Goal: Transaction & Acquisition: Purchase product/service

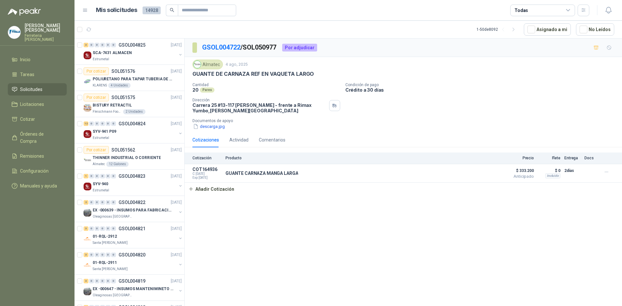
click at [309, 258] on div "GSOL004722 / SOL050977 Por adjudicar Almatec 4 ago, 2025 GUANTE DE CARNAZA REF …" at bounding box center [403, 174] width 437 height 270
click at [187, 12] on input "text" at bounding box center [204, 10] width 45 height 11
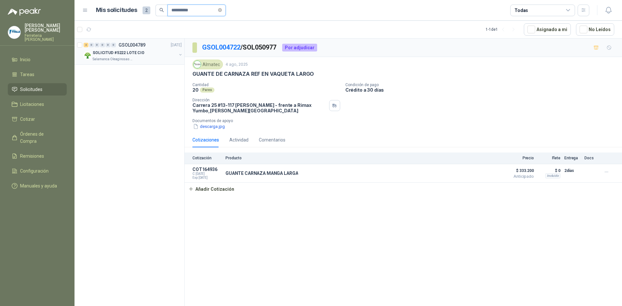
type input "**********"
click at [143, 52] on div "SOLICITUD #5222 LOTE CIO" at bounding box center [135, 53] width 84 height 8
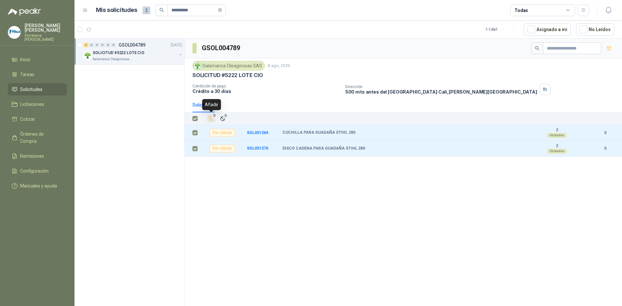
click at [211, 119] on icon "Añadir" at bounding box center [211, 119] width 5 height 4
click at [42, 119] on li "Cotizar 2" at bounding box center [37, 119] width 51 height 7
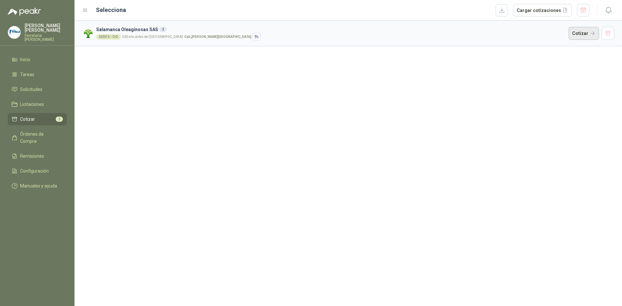
click at [572, 36] on button "Cotizar" at bounding box center [584, 33] width 30 height 13
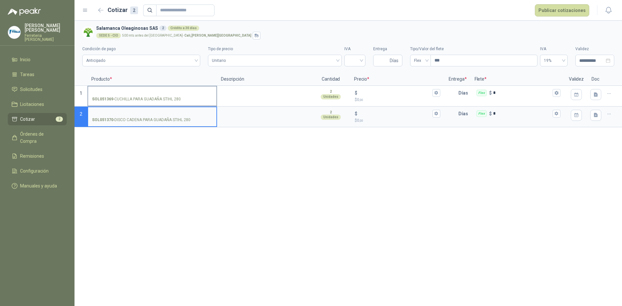
click at [123, 92] on input "SOL051369 - CUCHILLA PARA GUADAÑA STIHL 280" at bounding box center [152, 93] width 121 height 5
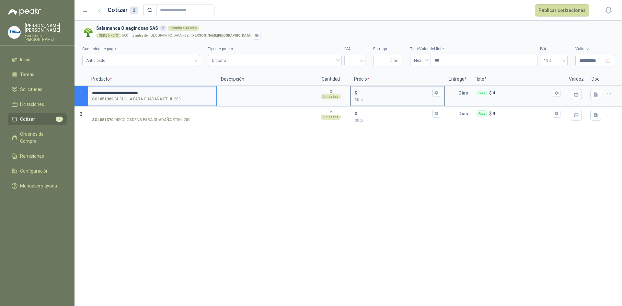
type input "**********"
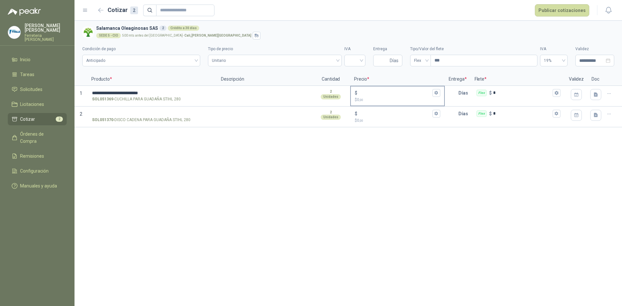
click at [374, 89] on div "$" at bounding box center [397, 93] width 85 height 8
click at [374, 90] on input "$ $ 0 ,00" at bounding box center [395, 92] width 72 height 5
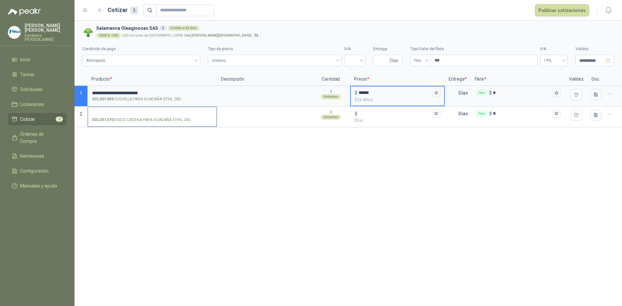
type input "******"
click at [169, 114] on input "SOL051370 - DISCO CADENA PARA GUADAÑA STIHL 280" at bounding box center [152, 113] width 121 height 5
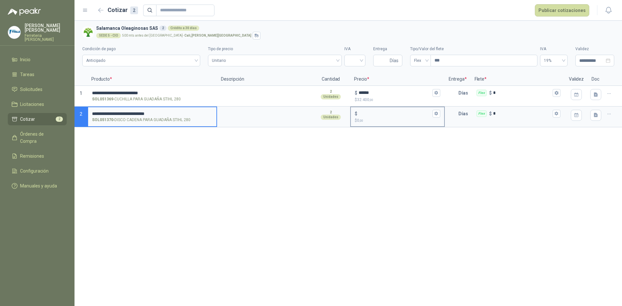
type input "**********"
click at [369, 111] on input "$ $ 0 ,00" at bounding box center [395, 113] width 72 height 5
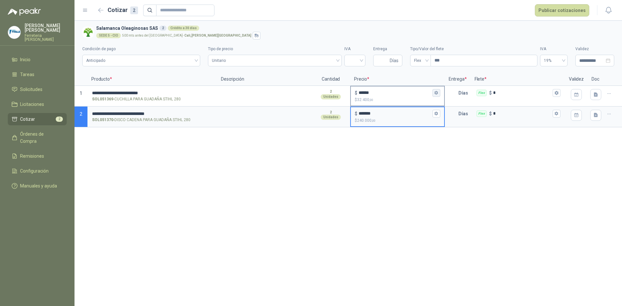
type input "*******"
click at [436, 94] on icon "button" at bounding box center [437, 93] width 4 height 4
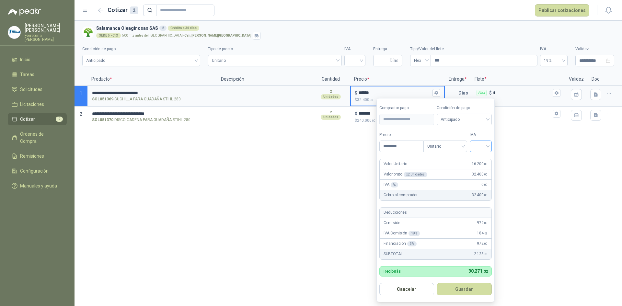
drag, startPoint x: 472, startPoint y: 149, endPoint x: 486, endPoint y: 148, distance: 14.6
click at [483, 149] on div "Precio ******** Tipo Unitario IVA" at bounding box center [435, 142] width 112 height 20
click at [485, 148] on input "search" at bounding box center [481, 146] width 14 height 10
click at [483, 170] on div "5%" at bounding box center [482, 170] width 12 height 7
click at [472, 293] on button "Guardar" at bounding box center [466, 289] width 56 height 12
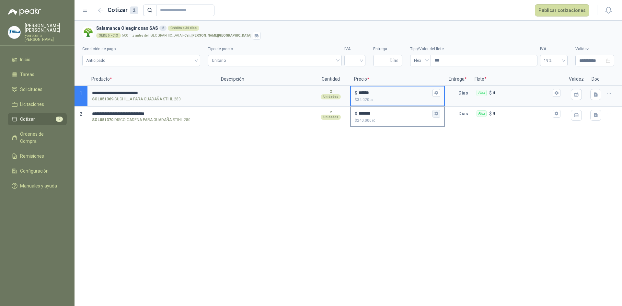
click at [437, 113] on icon "button" at bounding box center [437, 114] width 4 height 4
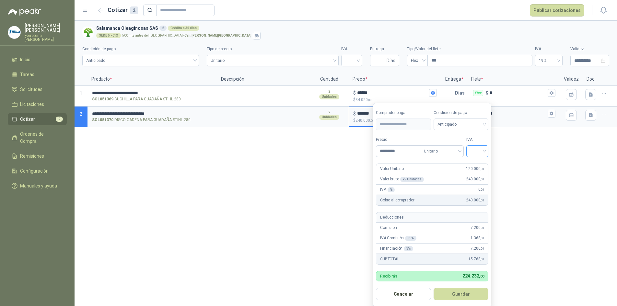
click at [481, 151] on input "search" at bounding box center [477, 151] width 14 height 10
click at [478, 164] on div "19%" at bounding box center [479, 164] width 12 height 7
click at [469, 294] on button "Guardar" at bounding box center [462, 294] width 56 height 12
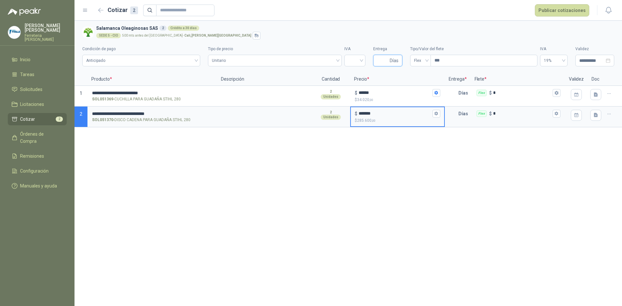
click at [388, 60] on input "Entrega" at bounding box center [382, 60] width 11 height 11
type input "*"
click at [424, 56] on span "Flex" at bounding box center [420, 61] width 13 height 10
type input "*"
click at [417, 84] on div "Incluido" at bounding box center [420, 84] width 10 height 7
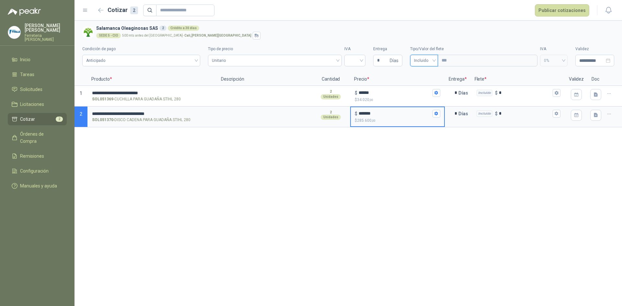
click at [399, 175] on div "**********" at bounding box center [349, 163] width 548 height 285
click at [567, 10] on button "Publicar cotizaciones" at bounding box center [562, 10] width 54 height 12
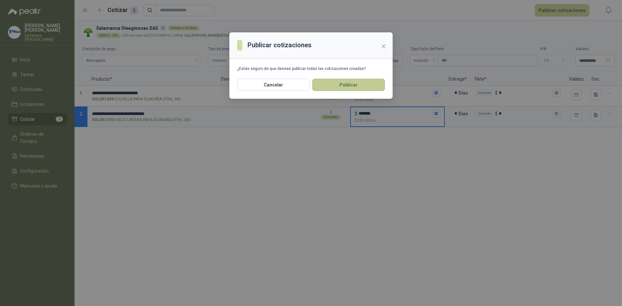
click at [351, 88] on button "Publicar" at bounding box center [348, 85] width 73 height 12
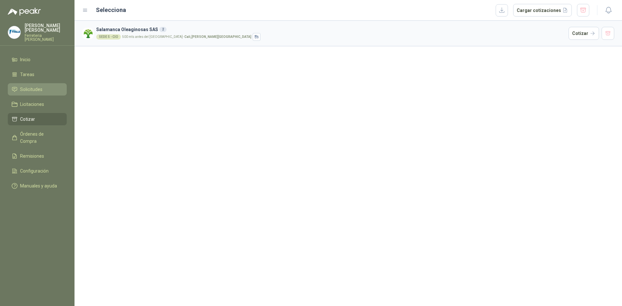
click at [44, 89] on li "Solicitudes" at bounding box center [37, 89] width 51 height 7
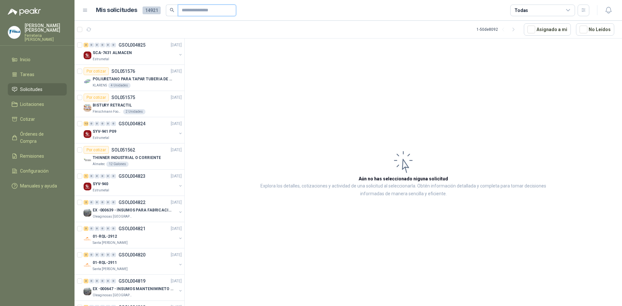
click at [210, 11] on input "text" at bounding box center [204, 10] width 45 height 11
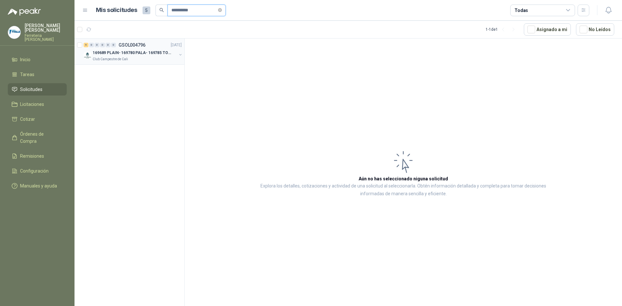
type input "**********"
click at [163, 53] on p "169689 PLAIN- 169780 PALA- 169785 TORNILL 169796 C" at bounding box center [133, 53] width 81 height 6
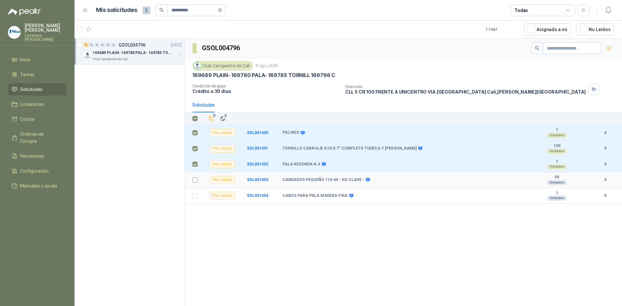
click at [196, 183] on label at bounding box center [194, 180] width 5 height 7
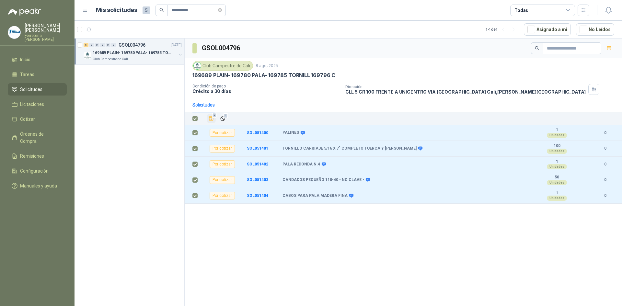
click at [211, 119] on icon "Añadir" at bounding box center [211, 119] width 6 height 6
click at [47, 118] on li "Cotizar 5" at bounding box center [37, 119] width 51 height 7
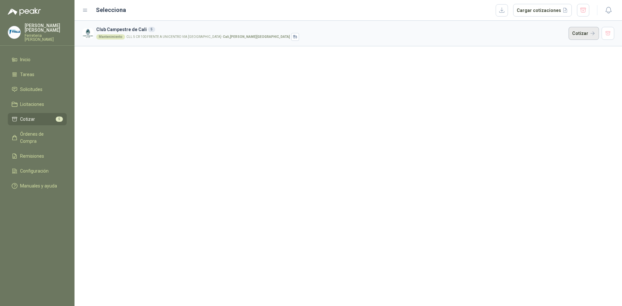
click at [572, 33] on button "Cotizar" at bounding box center [584, 33] width 30 height 13
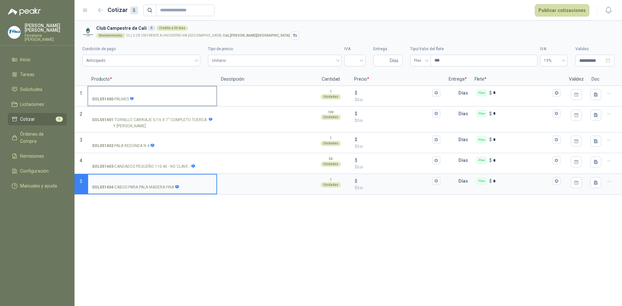
click at [141, 95] on input "SOL051400 - PALINES" at bounding box center [152, 93] width 121 height 5
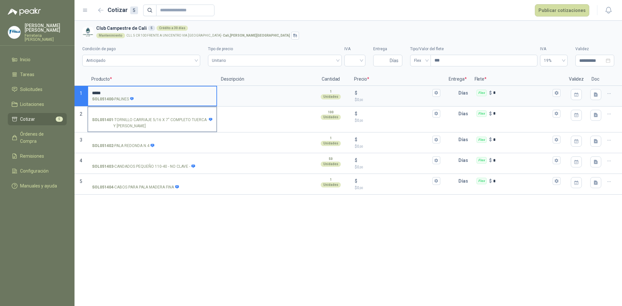
type input "*****"
click at [153, 109] on label "SOL051401 - TORNILLO CARRIAJE 5/16 X 7" COMPLETO TUERCA Y ARANDELA" at bounding box center [152, 119] width 128 height 25
click at [153, 111] on input "SOL051401 - TORNILLO CARRIAJE 5/16 X 7" COMPLETO TUERCA Y ARANDELA" at bounding box center [152, 113] width 121 height 5
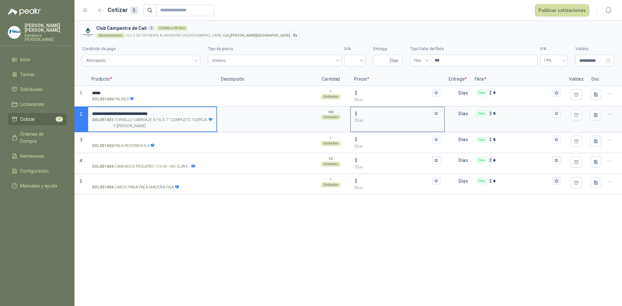
type input "**********"
click at [371, 111] on input "$ $ 0 ,00" at bounding box center [395, 113] width 72 height 5
click at [149, 141] on input "SOL051402 - PALA REDONDA N.4" at bounding box center [152, 139] width 121 height 5
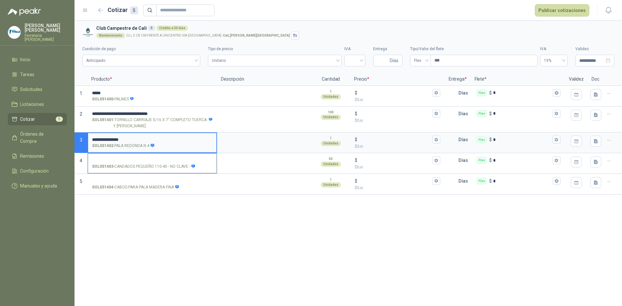
type input "**********"
click at [148, 156] on label "SOL051403 - CANDADOS PEQUEÑO 110-40 - NO CLAVE -" at bounding box center [152, 163] width 128 height 18
click at [148, 158] on input "SOL051403 - CANDADOS PEQUEÑO 110-40 - NO CLAVE -" at bounding box center [152, 160] width 121 height 5
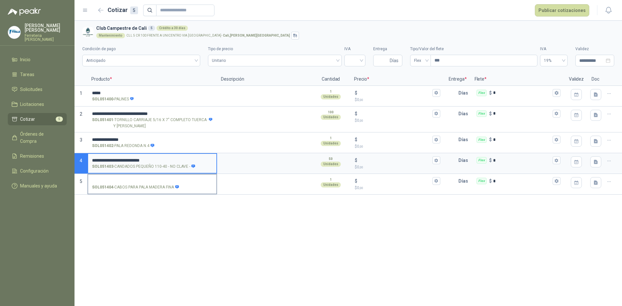
type input "**********"
click at [141, 178] on label "SOL051404 - CABOS PARA PALA MADERA FINA" at bounding box center [152, 184] width 128 height 18
click at [141, 179] on input "SOL051404 - CABOS PARA PALA MADERA FINA" at bounding box center [152, 181] width 121 height 5
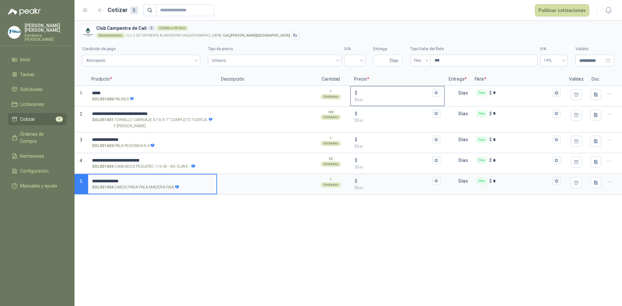
type input "**********"
click at [368, 91] on input "$ $ 0 ,00" at bounding box center [395, 92] width 72 height 5
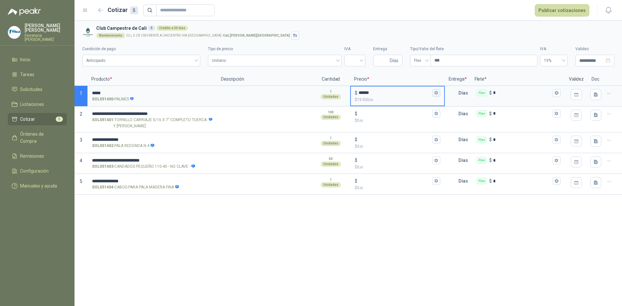
type input "******"
click at [436, 96] on button "$ ****** $ 19.500 ,00" at bounding box center [437, 93] width 8 height 8
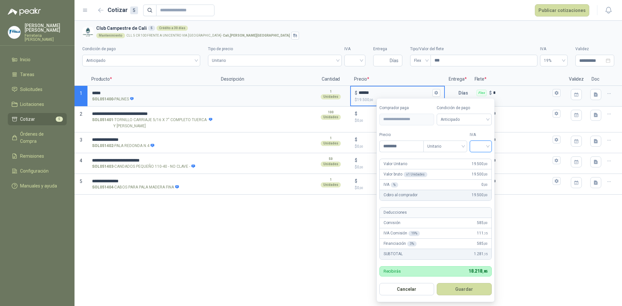
click at [488, 147] on input "search" at bounding box center [481, 146] width 14 height 10
click at [480, 169] on div "5%" at bounding box center [482, 170] width 12 height 7
click at [454, 288] on button "Guardar" at bounding box center [466, 289] width 56 height 12
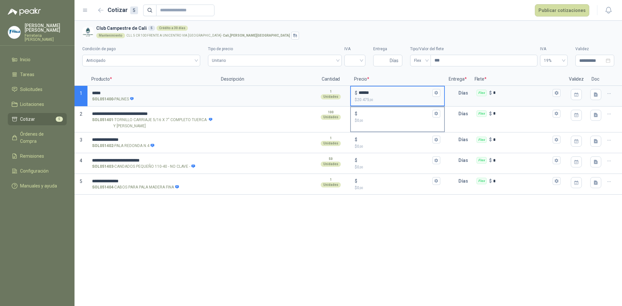
click at [373, 111] on input "$ $ 0 ,00" at bounding box center [395, 113] width 72 height 5
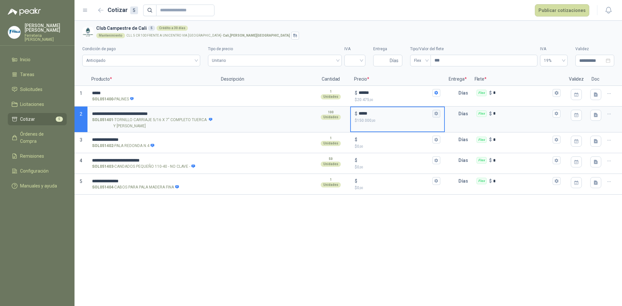
type input "*****"
click at [437, 112] on icon "button" at bounding box center [436, 113] width 4 height 4
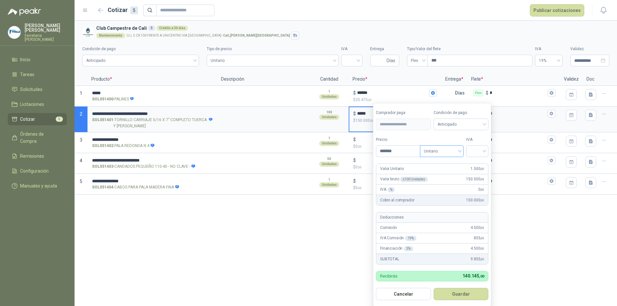
click at [451, 149] on span "Unitario" at bounding box center [442, 151] width 36 height 10
click at [486, 157] on form "**********" at bounding box center [432, 205] width 118 height 204
click at [486, 155] on div at bounding box center [477, 152] width 22 height 12
click at [477, 168] on div "19%" at bounding box center [479, 164] width 12 height 7
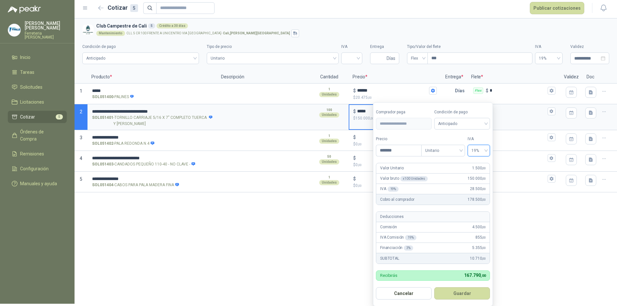
scroll to position [3, 0]
click at [449, 296] on button "Guardar" at bounding box center [462, 294] width 56 height 12
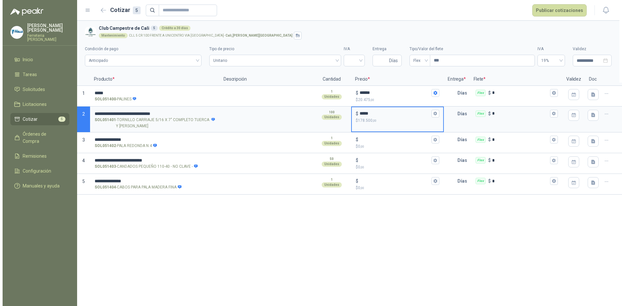
scroll to position [0, 0]
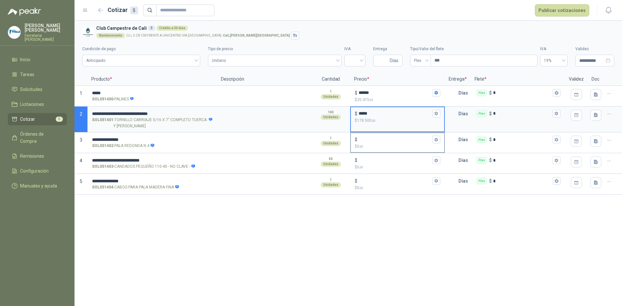
click at [370, 139] on input "$ $ 0 ,00" at bounding box center [395, 139] width 72 height 5
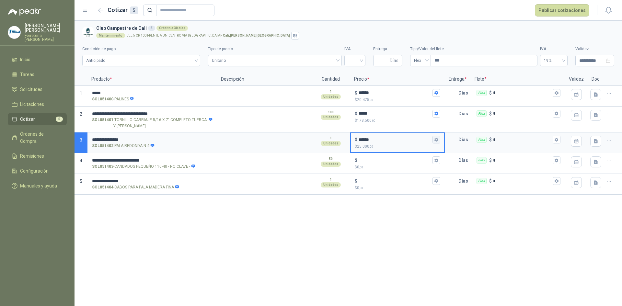
type input "******"
click at [435, 139] on icon "button" at bounding box center [437, 140] width 4 height 4
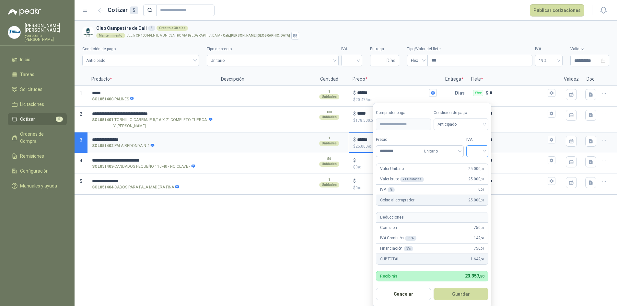
click at [483, 151] on input "search" at bounding box center [477, 151] width 14 height 10
click at [478, 175] on div "5%" at bounding box center [479, 175] width 12 height 7
click at [458, 295] on button "Guardar" at bounding box center [462, 294] width 56 height 12
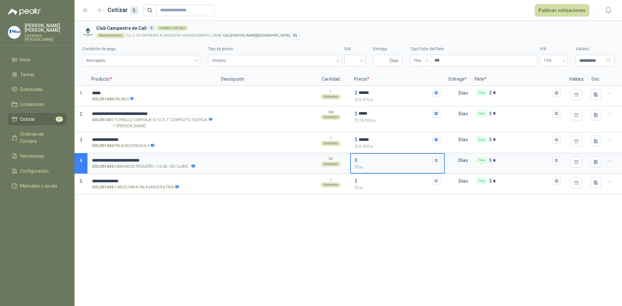
click at [368, 163] on input "$ $ 0 ,00" at bounding box center [395, 160] width 72 height 5
type input "******"
click at [435, 161] on icon "button" at bounding box center [437, 160] width 4 height 4
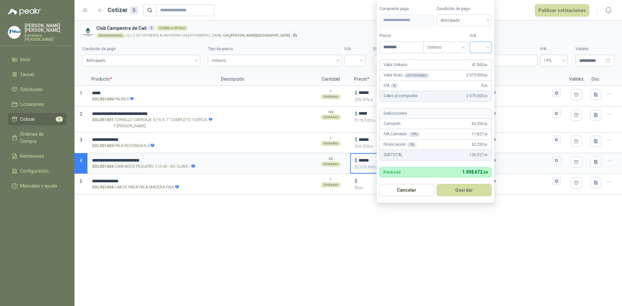
click at [475, 45] on input "search" at bounding box center [481, 47] width 14 height 10
click at [483, 60] on div "19%" at bounding box center [482, 60] width 12 height 7
click at [462, 191] on button "Guardar" at bounding box center [466, 190] width 56 height 12
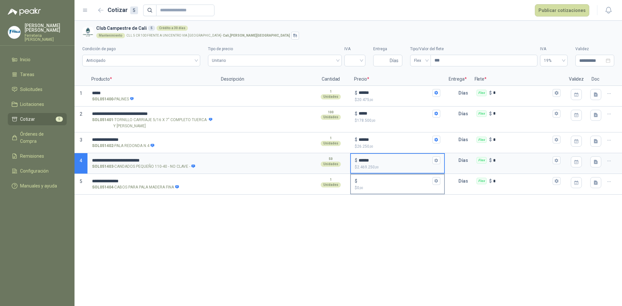
click at [376, 181] on input "$ $ 0 ,00" at bounding box center [395, 181] width 72 height 5
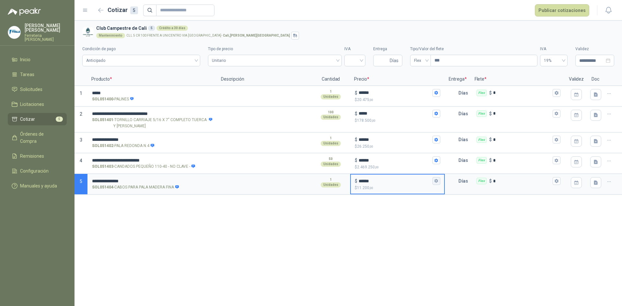
type input "******"
click at [438, 182] on icon "button" at bounding box center [437, 181] width 4 height 4
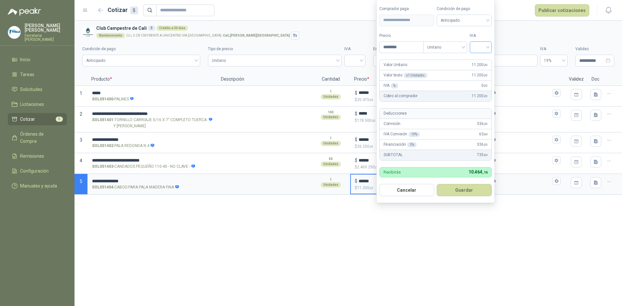
click at [485, 48] on input "search" at bounding box center [481, 47] width 14 height 10
click at [484, 59] on div "19%" at bounding box center [482, 60] width 12 height 7
click at [457, 189] on button "Guardar" at bounding box center [466, 190] width 56 height 12
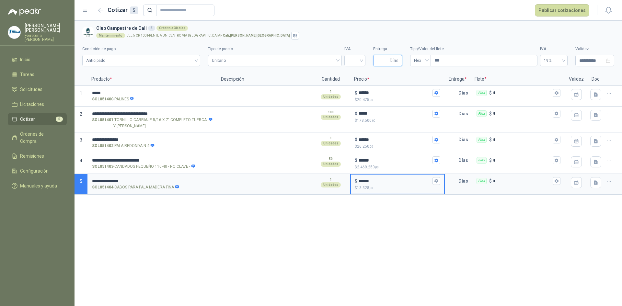
click at [382, 58] on input "Entrega" at bounding box center [382, 60] width 11 height 11
type input "*"
click at [415, 58] on span "Flex" at bounding box center [420, 61] width 13 height 10
type input "*"
click at [421, 87] on div "Incluido" at bounding box center [420, 84] width 10 height 7
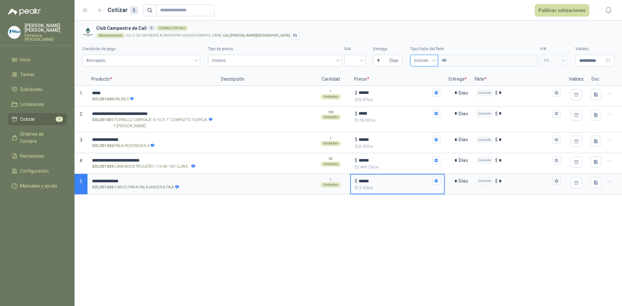
click at [385, 212] on div "**********" at bounding box center [349, 163] width 548 height 285
click at [259, 223] on div "**********" at bounding box center [349, 163] width 548 height 285
click at [571, 10] on button "Publicar cotizaciones" at bounding box center [562, 10] width 54 height 12
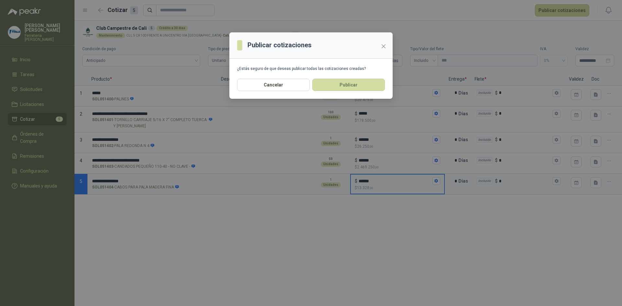
click at [240, 212] on div "Publicar cotizaciones ¿Estás seguro de que deseas publicar todas las cotizacion…" at bounding box center [311, 153] width 622 height 306
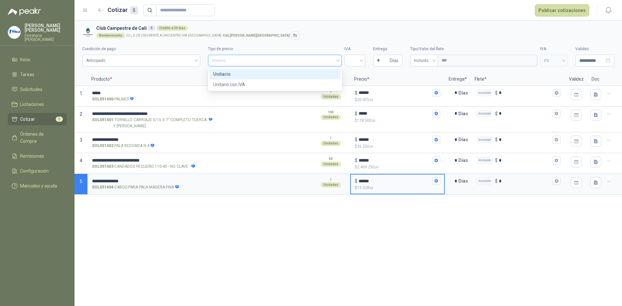
click at [309, 61] on span "Unitario" at bounding box center [275, 61] width 126 height 10
click at [357, 63] on input "search" at bounding box center [354, 60] width 13 height 10
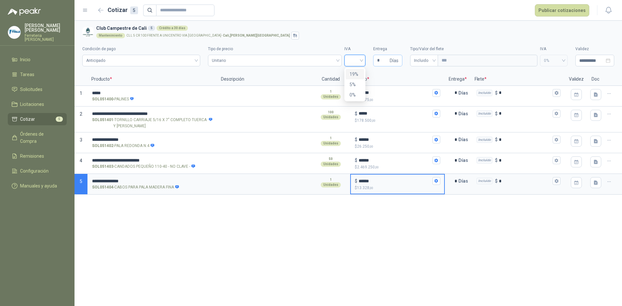
click at [391, 60] on span "Días" at bounding box center [394, 60] width 9 height 11
click at [561, 13] on button "Publicar cotizaciones" at bounding box center [562, 10] width 54 height 12
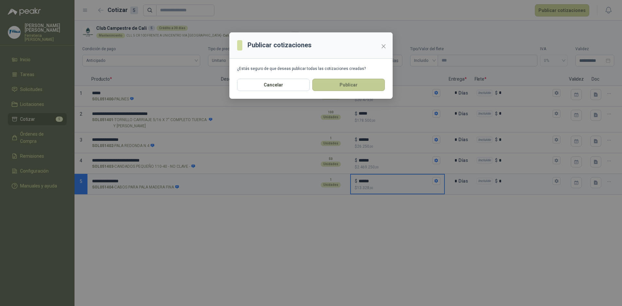
click at [364, 88] on button "Publicar" at bounding box center [348, 85] width 73 height 12
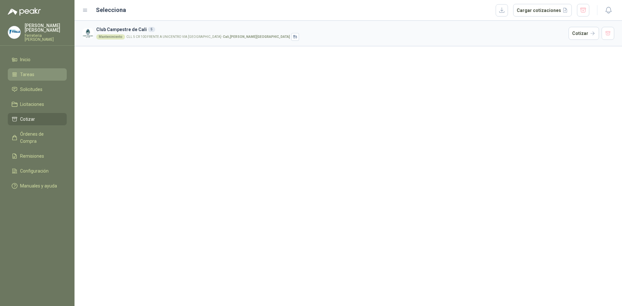
click at [35, 76] on li "Tareas" at bounding box center [37, 74] width 51 height 7
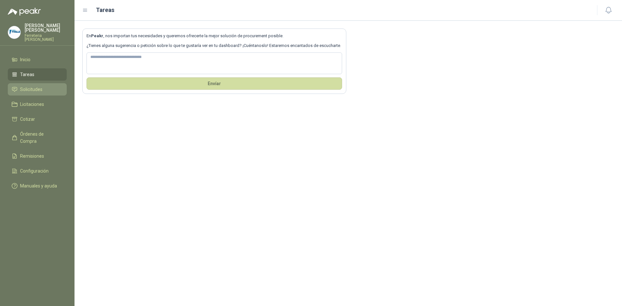
click at [40, 90] on span "Solicitudes" at bounding box center [31, 89] width 22 height 7
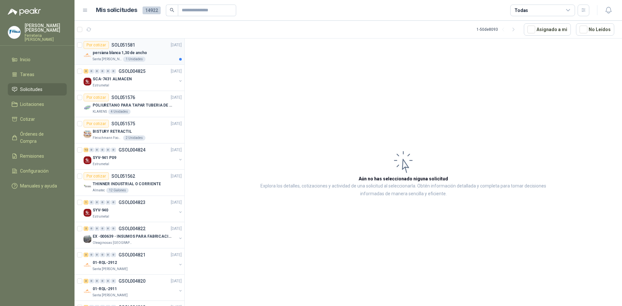
click at [156, 56] on div "persiana blanca 1,30 de ancho" at bounding box center [137, 53] width 89 height 8
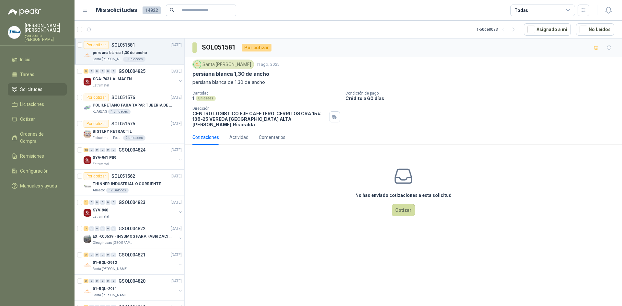
click at [61, 243] on menu "CLAUDIA JARAMILLO HURTADO Ferreteria Fivalle Inicio Tareas Solicitudes Licitaci…" at bounding box center [37, 153] width 75 height 306
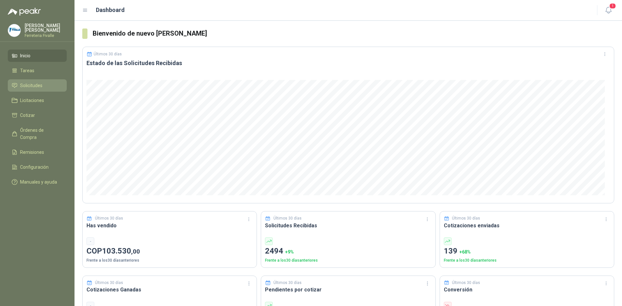
click at [38, 89] on span "Solicitudes" at bounding box center [31, 85] width 22 height 7
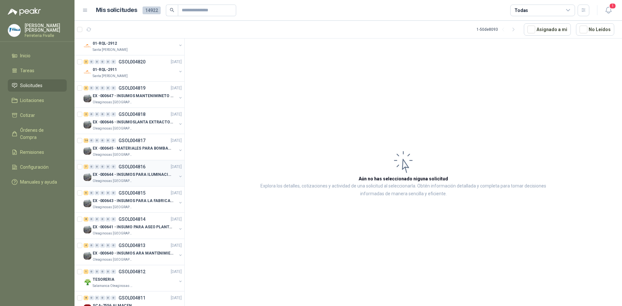
scroll to position [227, 0]
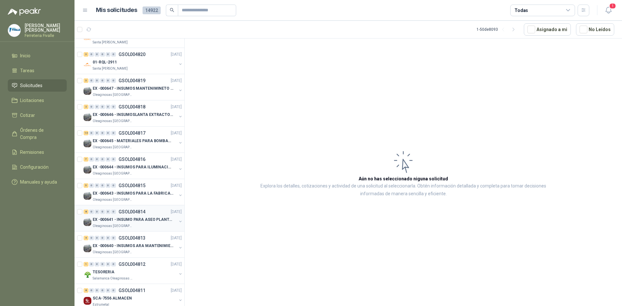
click at [156, 213] on div "8 0 0 0 0 0 GSOL004814 11/08/25" at bounding box center [133, 212] width 99 height 8
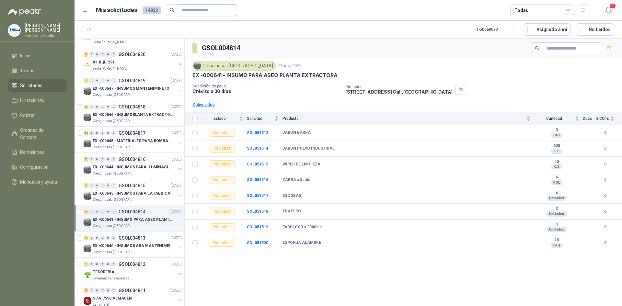
click at [206, 10] on input "text" at bounding box center [204, 10] width 45 height 11
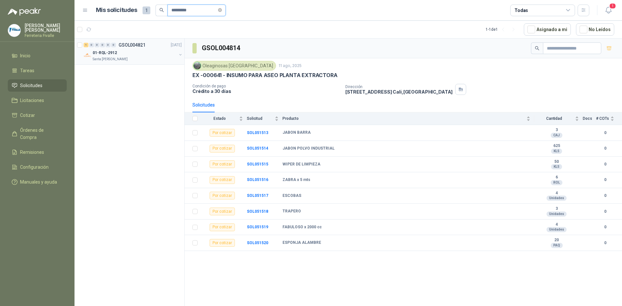
type input "*********"
click at [160, 56] on div "01-RQL-2912" at bounding box center [135, 53] width 84 height 8
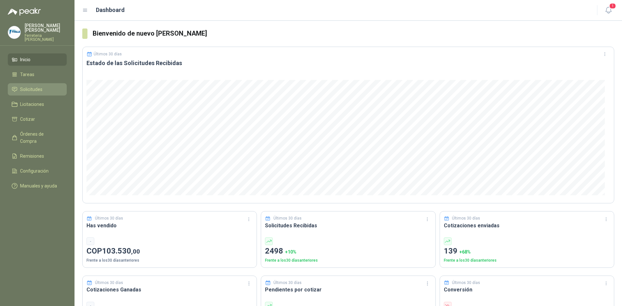
click at [34, 93] on span "Solicitudes" at bounding box center [31, 89] width 22 height 7
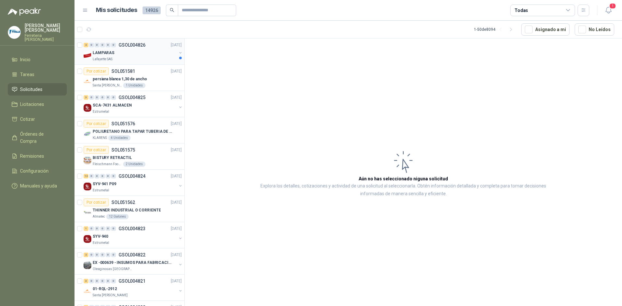
click at [146, 53] on div "LAMPARAS" at bounding box center [135, 53] width 84 height 8
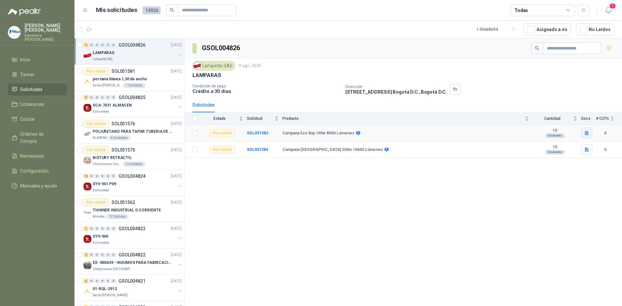
click at [585, 132] on icon "button" at bounding box center [587, 133] width 4 height 4
click at [573, 121] on button "8000 lumenes.JPG" at bounding box center [566, 119] width 43 height 7
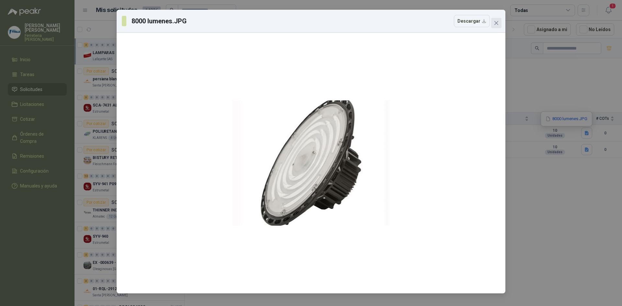
click at [495, 24] on icon "close" at bounding box center [497, 23] width 4 height 4
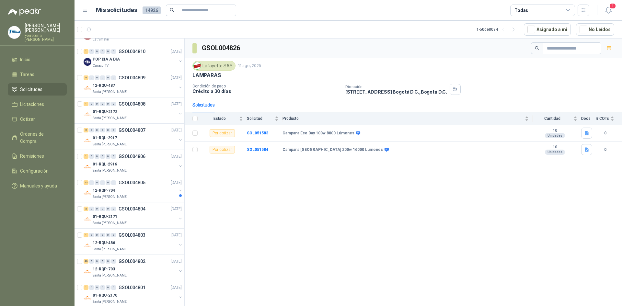
scroll to position [551, 0]
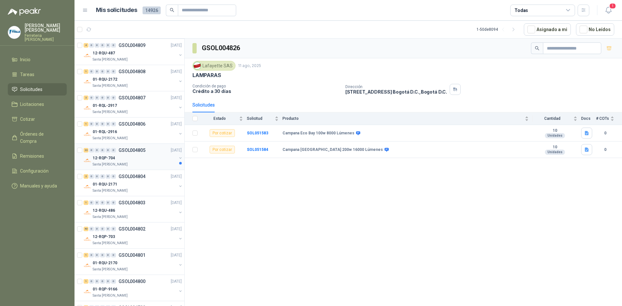
click at [161, 158] on div "12-RQP-704" at bounding box center [135, 158] width 84 height 8
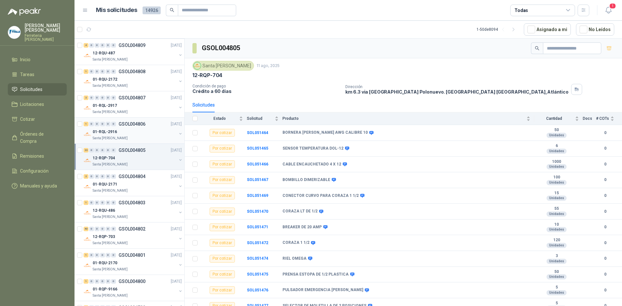
click at [154, 141] on div "1 0 0 0 0 0 GSOL004806 [DATE] 01-RQL-2916 [GEOGRAPHIC_DATA][PERSON_NAME]" at bounding box center [130, 131] width 110 height 26
click at [154, 129] on div "01-RQL-2916" at bounding box center [135, 132] width 84 height 8
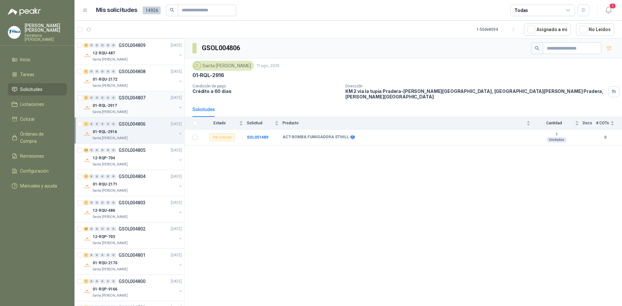
click at [148, 114] on div "Santa [PERSON_NAME]" at bounding box center [135, 112] width 84 height 5
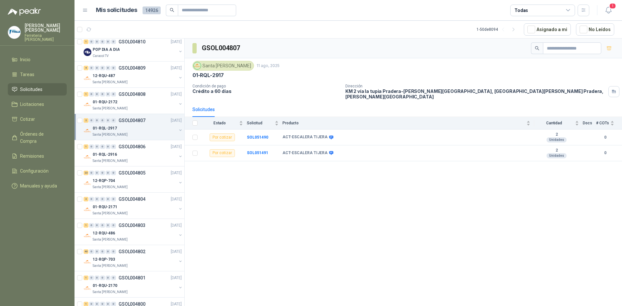
scroll to position [518, 0]
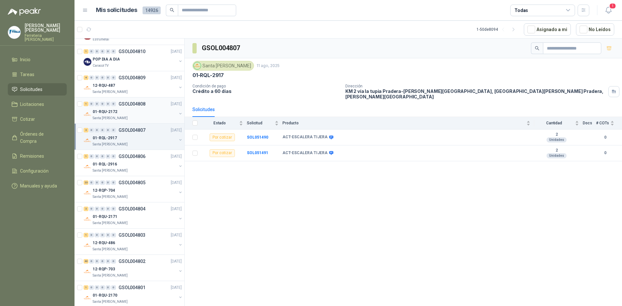
click at [147, 115] on div "01-RQU-2172" at bounding box center [135, 112] width 84 height 8
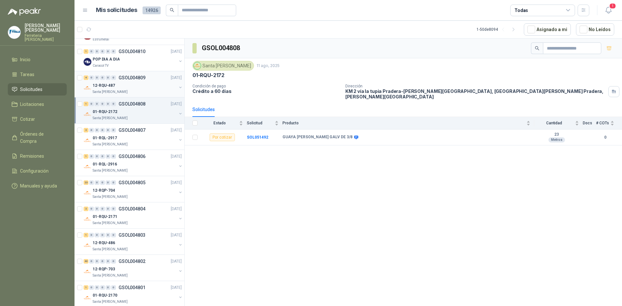
click at [121, 80] on div "4 0 0 0 0 0 GSOL004809 [DATE]" at bounding box center [133, 78] width 99 height 8
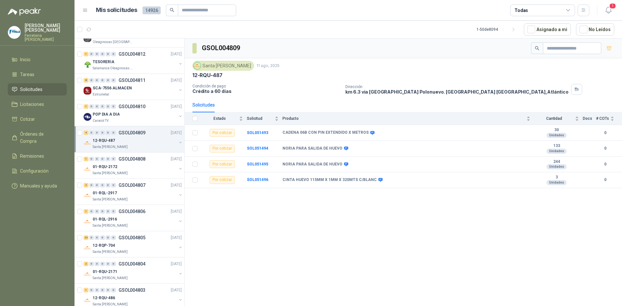
scroll to position [454, 0]
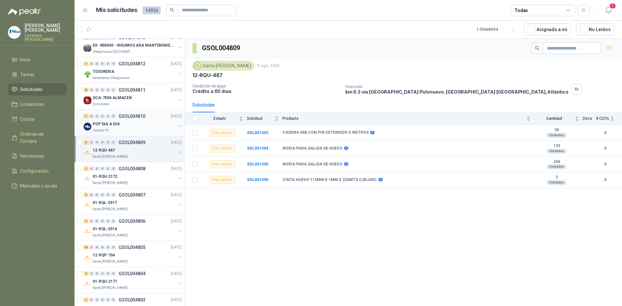
click at [145, 125] on div "POP DIA A DIA" at bounding box center [135, 124] width 84 height 8
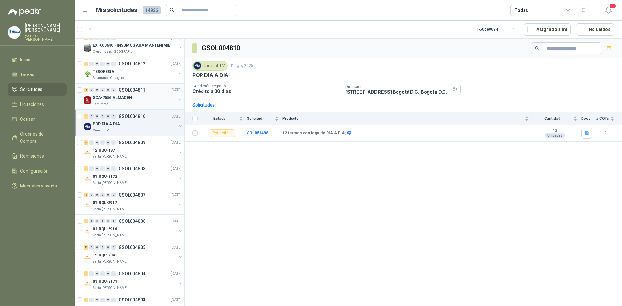
click at [147, 98] on div "SCA-7556 ALMACEN" at bounding box center [135, 98] width 84 height 8
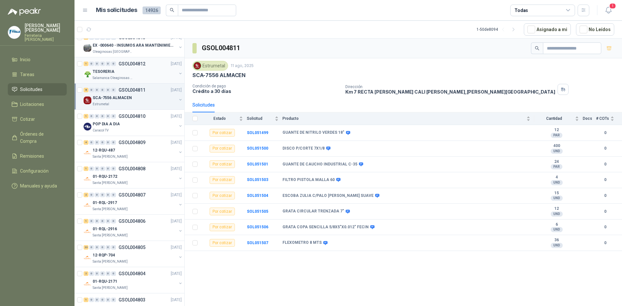
click at [142, 70] on div "TESORERIA" at bounding box center [135, 72] width 84 height 8
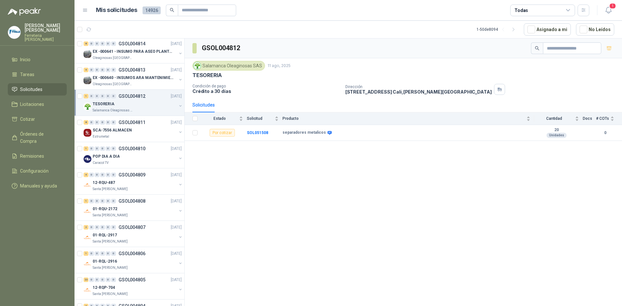
scroll to position [389, 0]
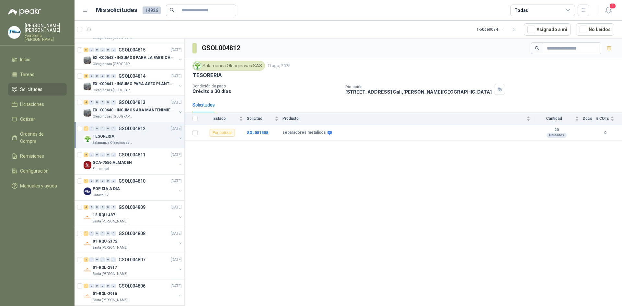
click at [131, 109] on p "EX -000640 - INSUMOS ARA MANTENIMIENTO MECANICO" at bounding box center [133, 110] width 81 height 6
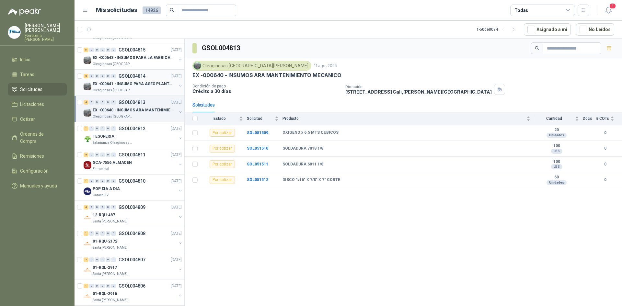
click at [133, 86] on p "EX -000641 - INSUMO PARA ASEO PLANTA EXTRACTORA" at bounding box center [133, 84] width 81 height 6
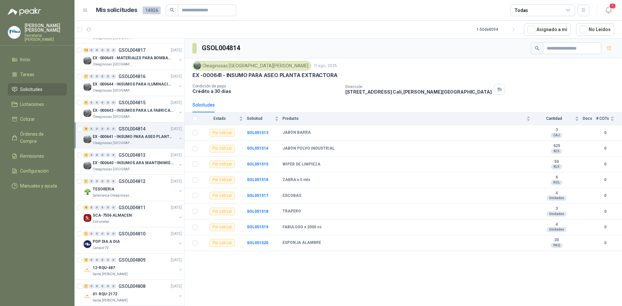
scroll to position [324, 0]
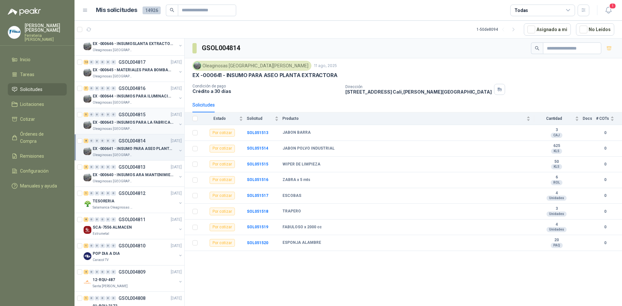
click at [130, 119] on div "EX -000643 - INSUMOS PARA LA FABRICACION DE PLATAF" at bounding box center [135, 123] width 84 height 8
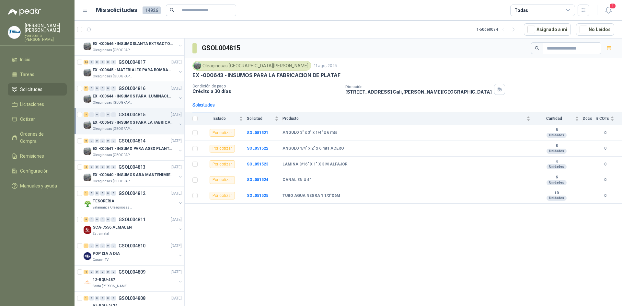
click at [137, 98] on p "EX -000644 - INSUMOS PARA ILUMINACIONN ZONA DE CLA" at bounding box center [133, 96] width 81 height 6
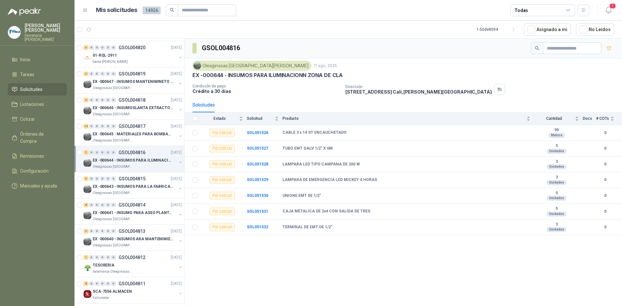
scroll to position [259, 0]
click at [131, 136] on p "EX -000645 - MATERIALES PARA BOMBAS STANDBY PLANTA" at bounding box center [133, 135] width 81 height 6
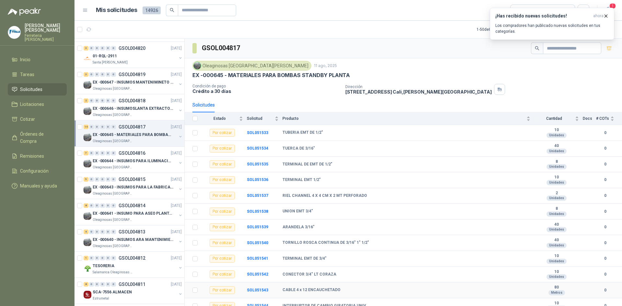
click at [454, 291] on div "CABLE 4 x 12 ENCAUCHETADO" at bounding box center [407, 290] width 248 height 5
click at [596, 76] on div "EX -000645 - MATERIALES PARA BOMBAS STANDBY PLANTA" at bounding box center [403, 75] width 422 height 7
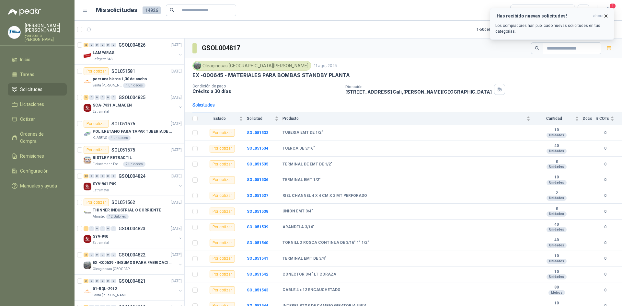
click at [566, 27] on p "Los compradores han publicado nuevas solicitudes en tus categorías." at bounding box center [551, 29] width 113 height 12
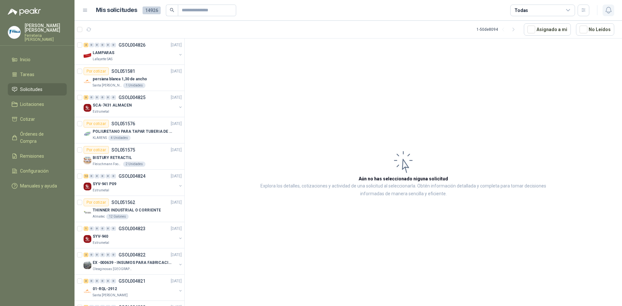
click at [606, 9] on icon "button" at bounding box center [609, 10] width 8 height 8
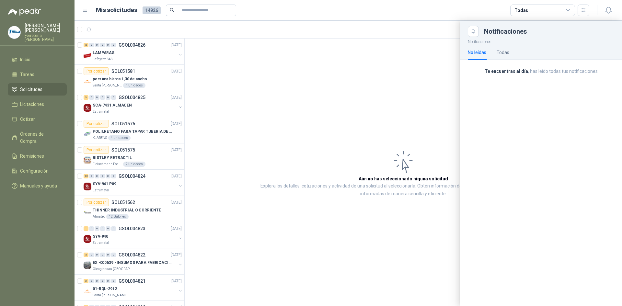
click at [441, 74] on div at bounding box center [349, 163] width 548 height 285
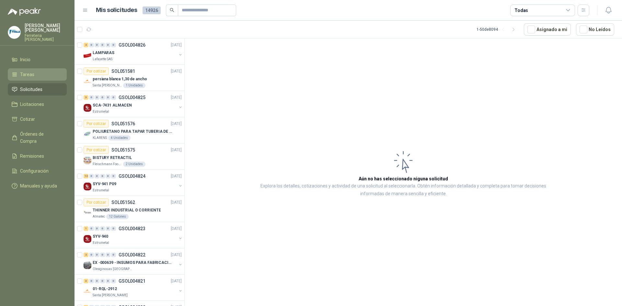
click at [21, 73] on span "Tareas" at bounding box center [27, 74] width 14 height 7
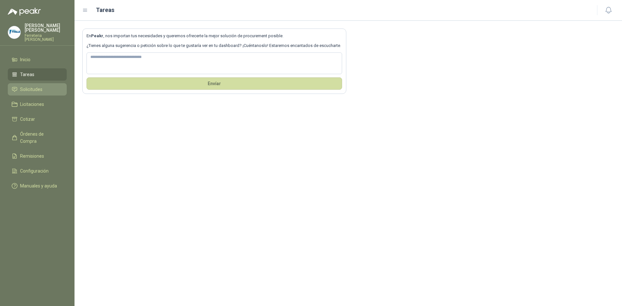
click at [47, 92] on li "Solicitudes" at bounding box center [37, 89] width 51 height 7
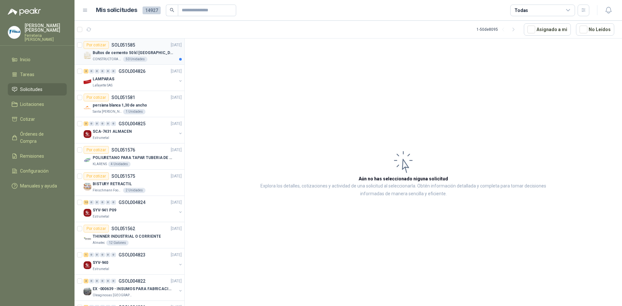
click at [156, 54] on div "Bultos de cemento 50 kl [GEOGRAPHIC_DATA][PERSON_NAME]" at bounding box center [137, 53] width 89 height 8
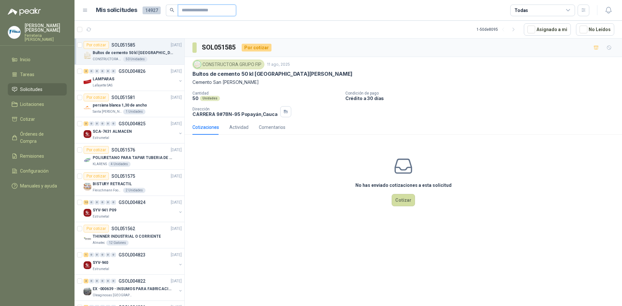
click at [192, 9] on input "text" at bounding box center [204, 10] width 45 height 11
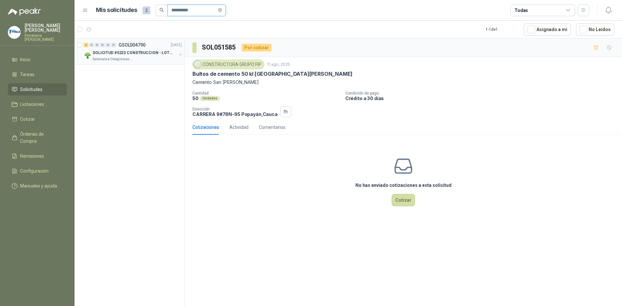
type input "**********"
click at [153, 49] on div "SOLICITUD #5223 CONSTRUCCION - LOTE CIO" at bounding box center [135, 53] width 84 height 8
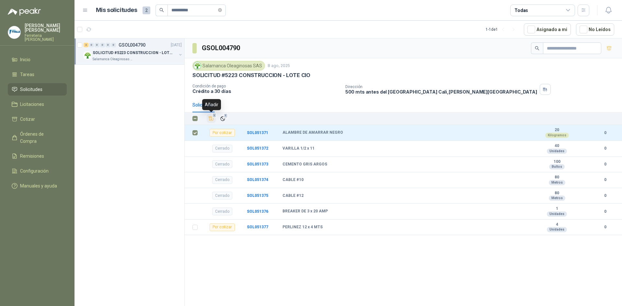
click at [211, 118] on icon "Añadir" at bounding box center [211, 119] width 5 height 4
click at [35, 117] on li "Cotizar 1" at bounding box center [37, 119] width 51 height 7
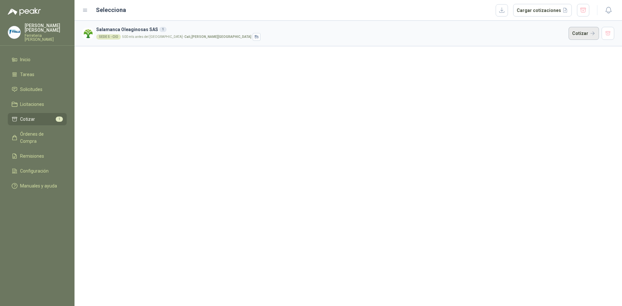
click at [585, 36] on button "Cotizar" at bounding box center [584, 33] width 30 height 13
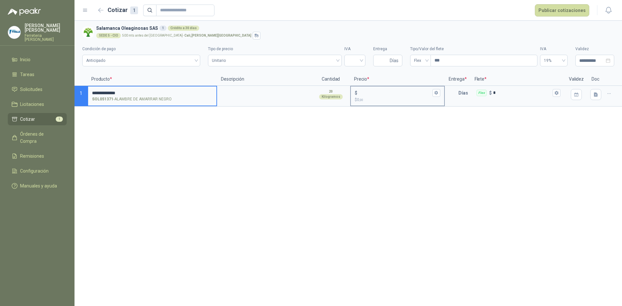
type input "**********"
click at [368, 91] on input "$ $ 0 ,00" at bounding box center [395, 92] width 72 height 5
type input "*****"
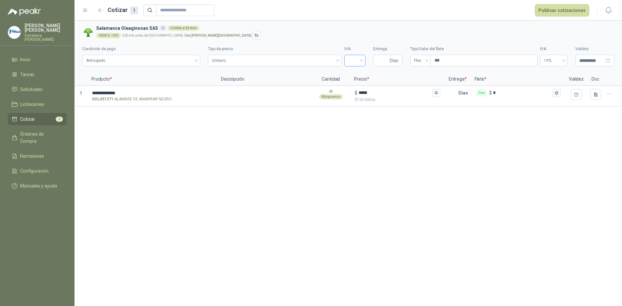
click at [361, 62] on input "search" at bounding box center [354, 60] width 13 height 10
click at [358, 73] on div "19%" at bounding box center [355, 74] width 11 height 7
click at [379, 62] on input "Entrega" at bounding box center [382, 60] width 11 height 11
type input "*"
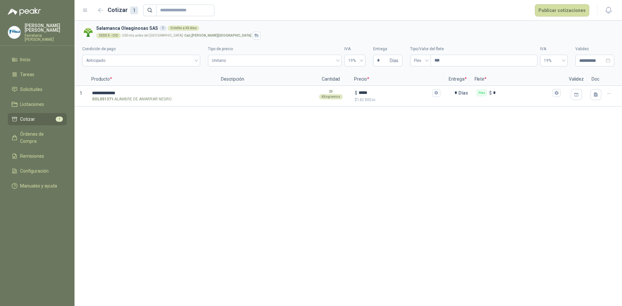
click at [34, 119] on span "Cotizar" at bounding box center [27, 119] width 15 height 7
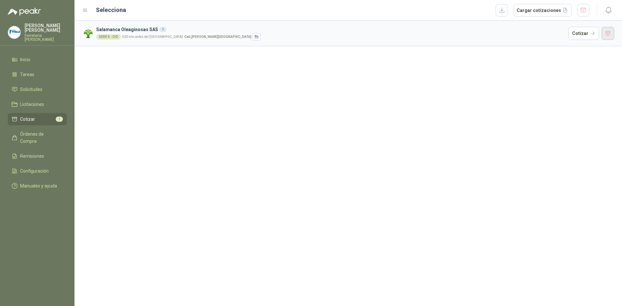
click at [606, 35] on button "button" at bounding box center [608, 33] width 13 height 13
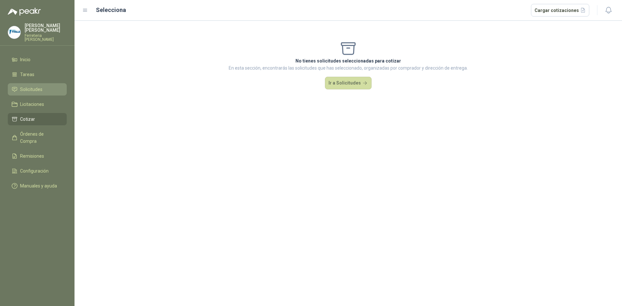
click at [29, 89] on span "Solicitudes" at bounding box center [31, 89] width 22 height 7
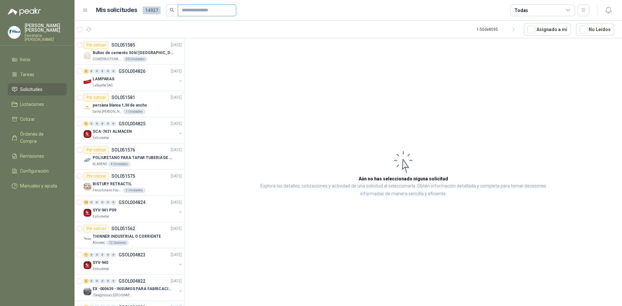
click at [202, 5] on input "text" at bounding box center [204, 10] width 45 height 11
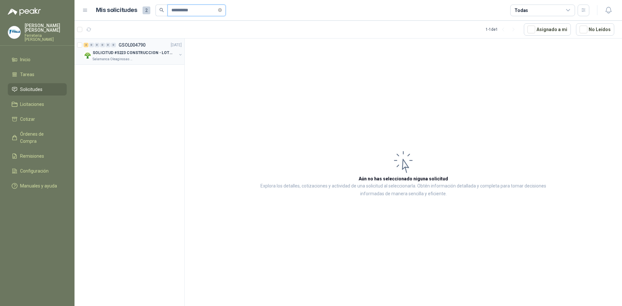
type input "**********"
click at [167, 53] on p "SOLICITUD #5223 CONSTRUCCION - LOTE CIO" at bounding box center [133, 53] width 81 height 6
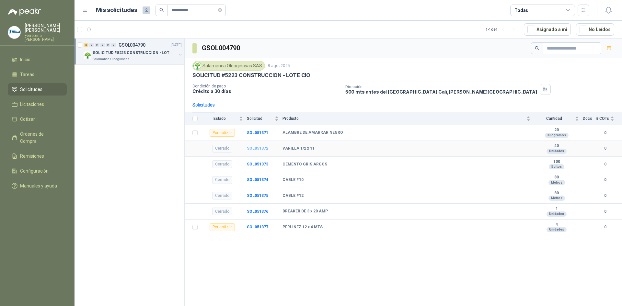
click at [254, 150] on b "SOL051372" at bounding box center [257, 148] width 21 height 5
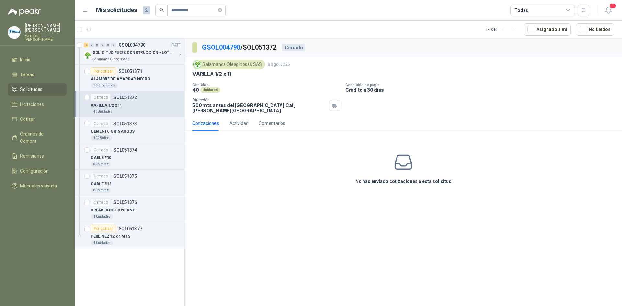
click at [213, 123] on div "Cotizaciones" at bounding box center [205, 123] width 27 height 15
click at [230, 120] on div "Actividad" at bounding box center [238, 123] width 19 height 7
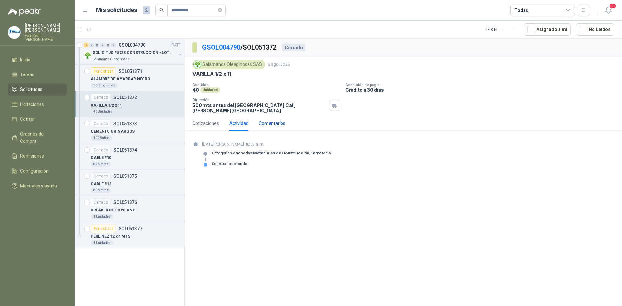
click at [268, 122] on div "Comentarios" at bounding box center [272, 123] width 27 height 7
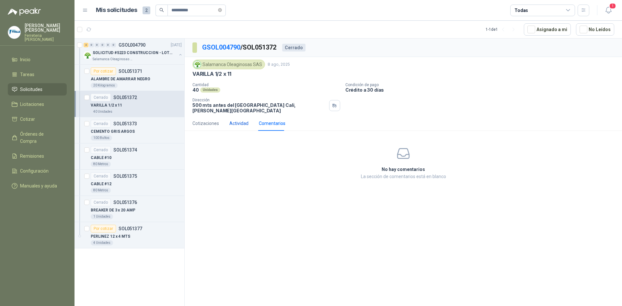
click at [234, 122] on div "Actividad" at bounding box center [238, 123] width 19 height 7
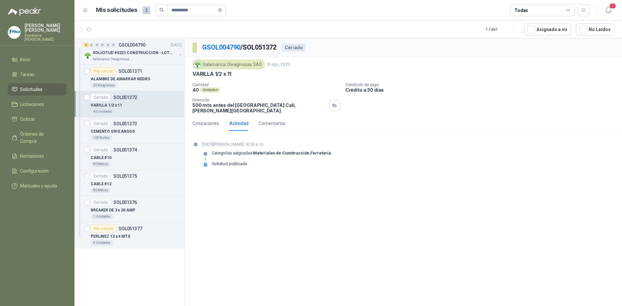
click at [204, 162] on icon at bounding box center [205, 164] width 5 height 5
click at [204, 163] on icon at bounding box center [206, 165] width 4 height 4
click at [202, 10] on input "**********" at bounding box center [193, 10] width 45 height 11
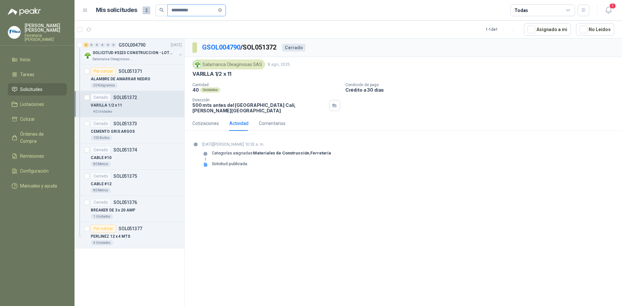
click at [202, 10] on input "**********" at bounding box center [193, 10] width 45 height 11
click at [561, 166] on div "[DATE][PERSON_NAME] 10:53 a. m. Categorías asignadas: Materiales de Construcció…" at bounding box center [403, 156] width 422 height 31
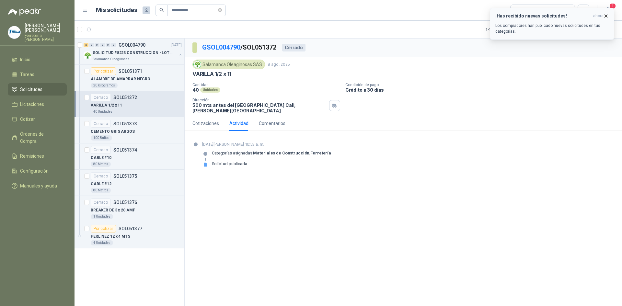
click at [543, 24] on p "Los compradores han publicado nuevas solicitudes en tus categorías." at bounding box center [551, 29] width 113 height 12
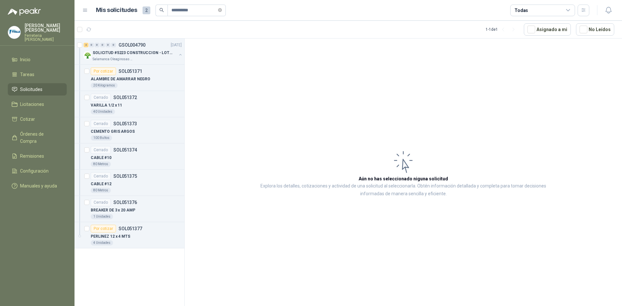
click at [37, 90] on span "Solicitudes" at bounding box center [31, 89] width 22 height 7
click at [31, 76] on span "Tareas" at bounding box center [27, 74] width 14 height 7
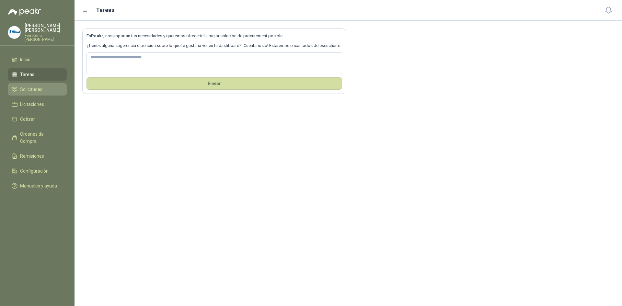
click at [44, 94] on link "Solicitudes" at bounding box center [37, 89] width 59 height 12
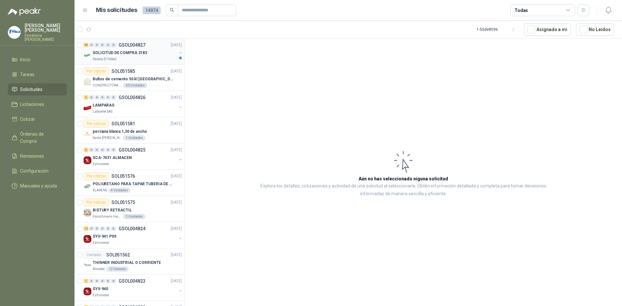
click at [133, 46] on p "GSOL004827" at bounding box center [132, 45] width 27 height 5
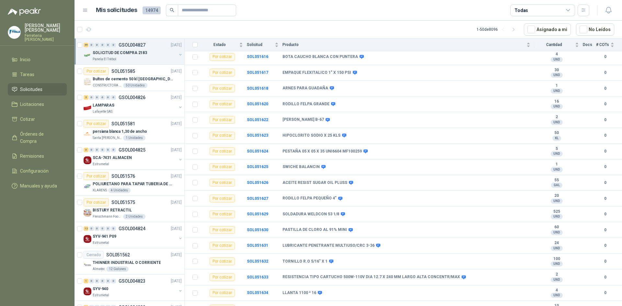
scroll to position [588, 0]
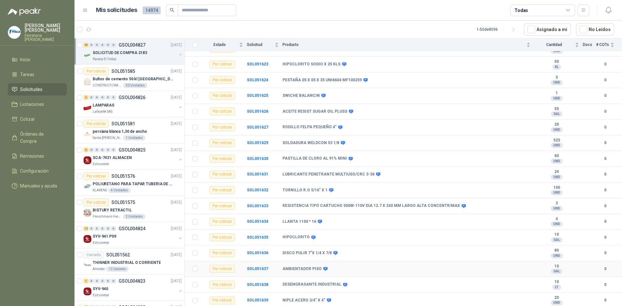
click at [332, 267] on div "AMBIENTADOR PISO" at bounding box center [407, 269] width 248 height 5
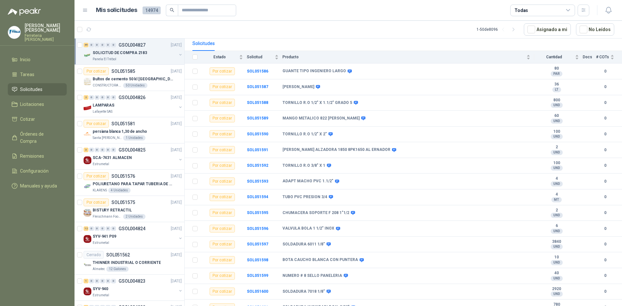
scroll to position [0, 0]
